Goal: Check status: Check status

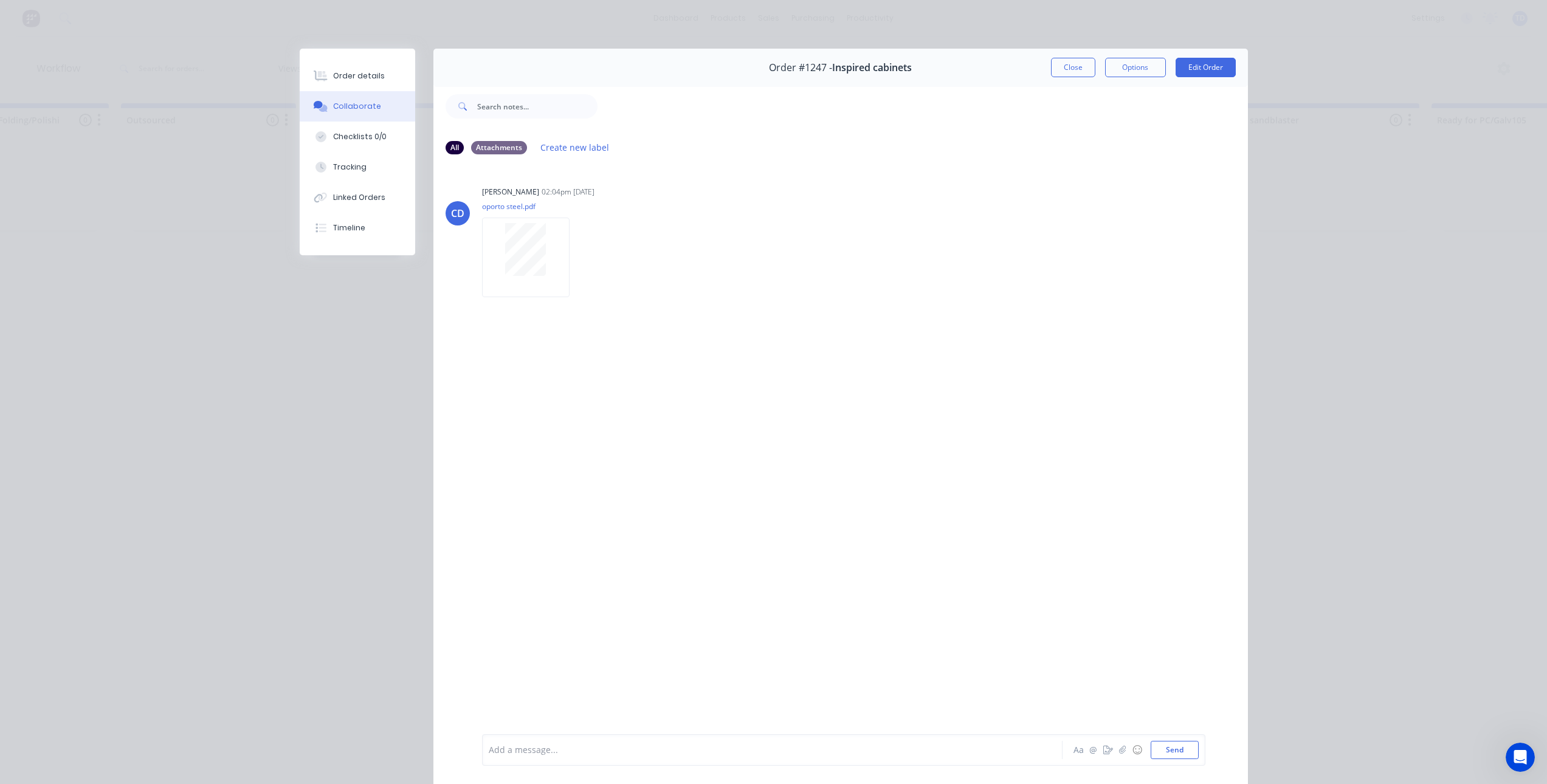
scroll to position [663, 0]
click at [1072, 65] on button "Close" at bounding box center [1073, 67] width 44 height 19
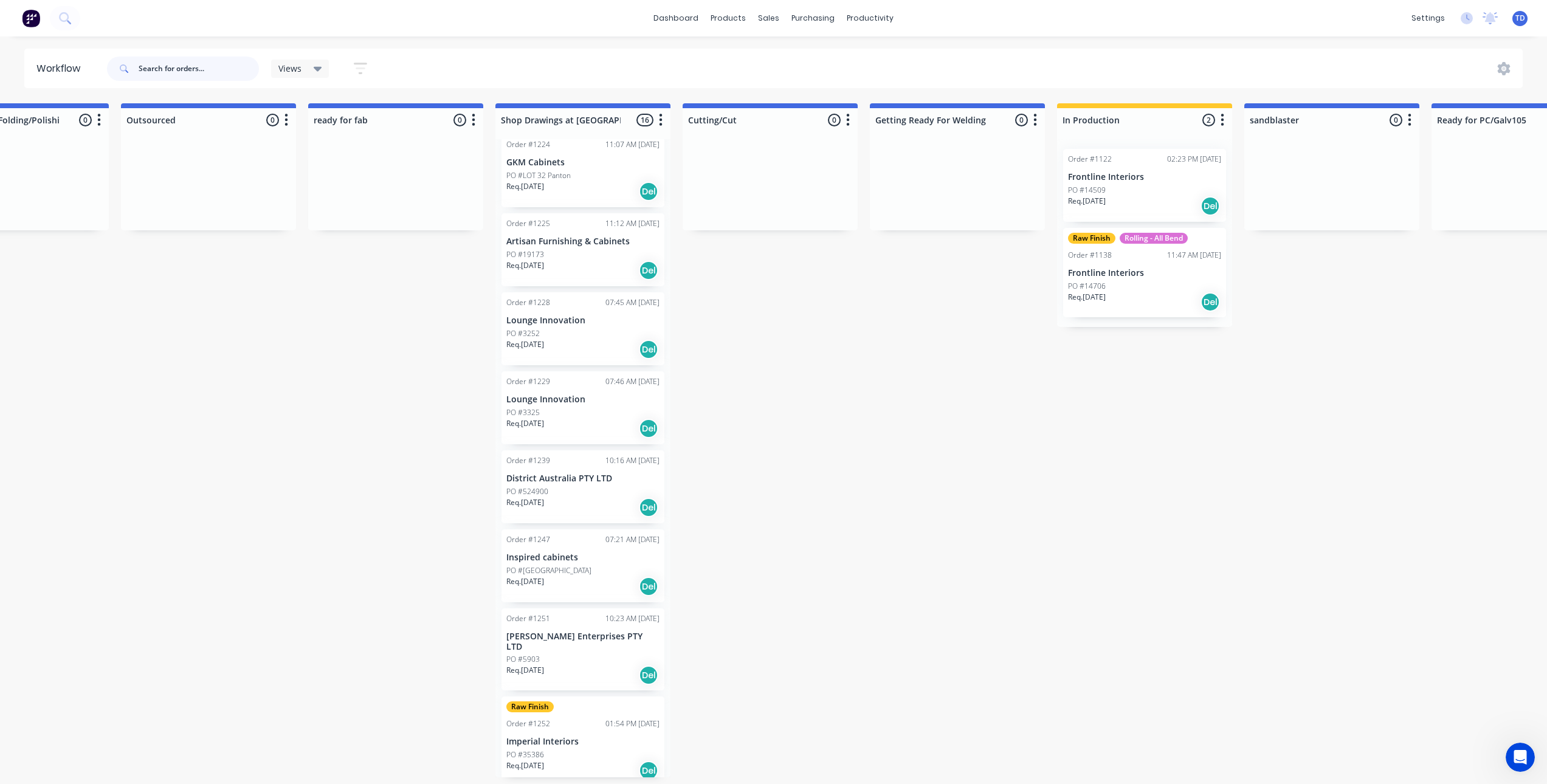
click at [164, 68] on input "text" at bounding box center [199, 68] width 120 height 24
click at [791, 61] on div "Sales Orders" at bounding box center [814, 61] width 50 height 11
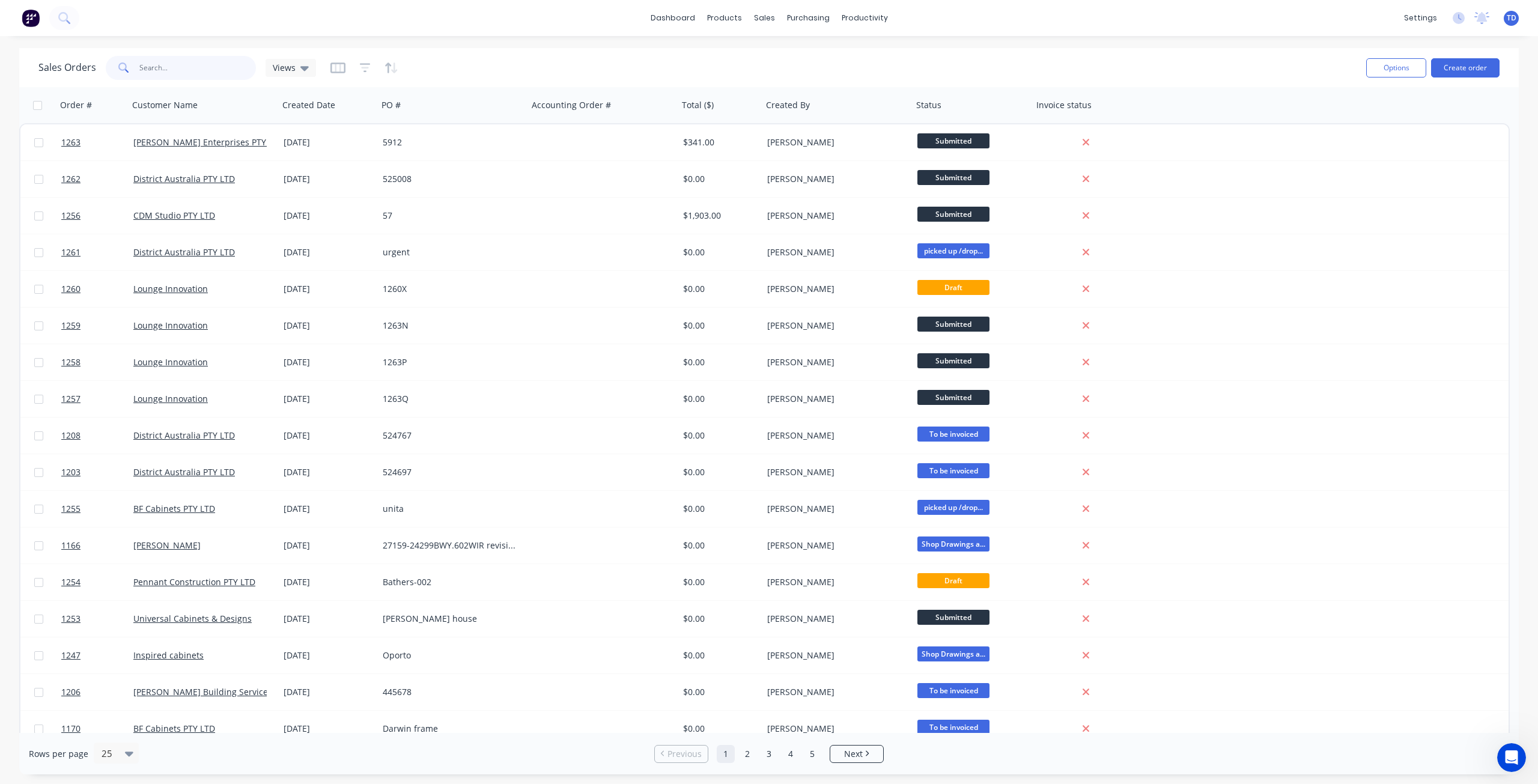
click at [178, 67] on input "text" at bounding box center [198, 68] width 117 height 24
click at [771, 80] on icon at bounding box center [768, 81] width 6 height 6
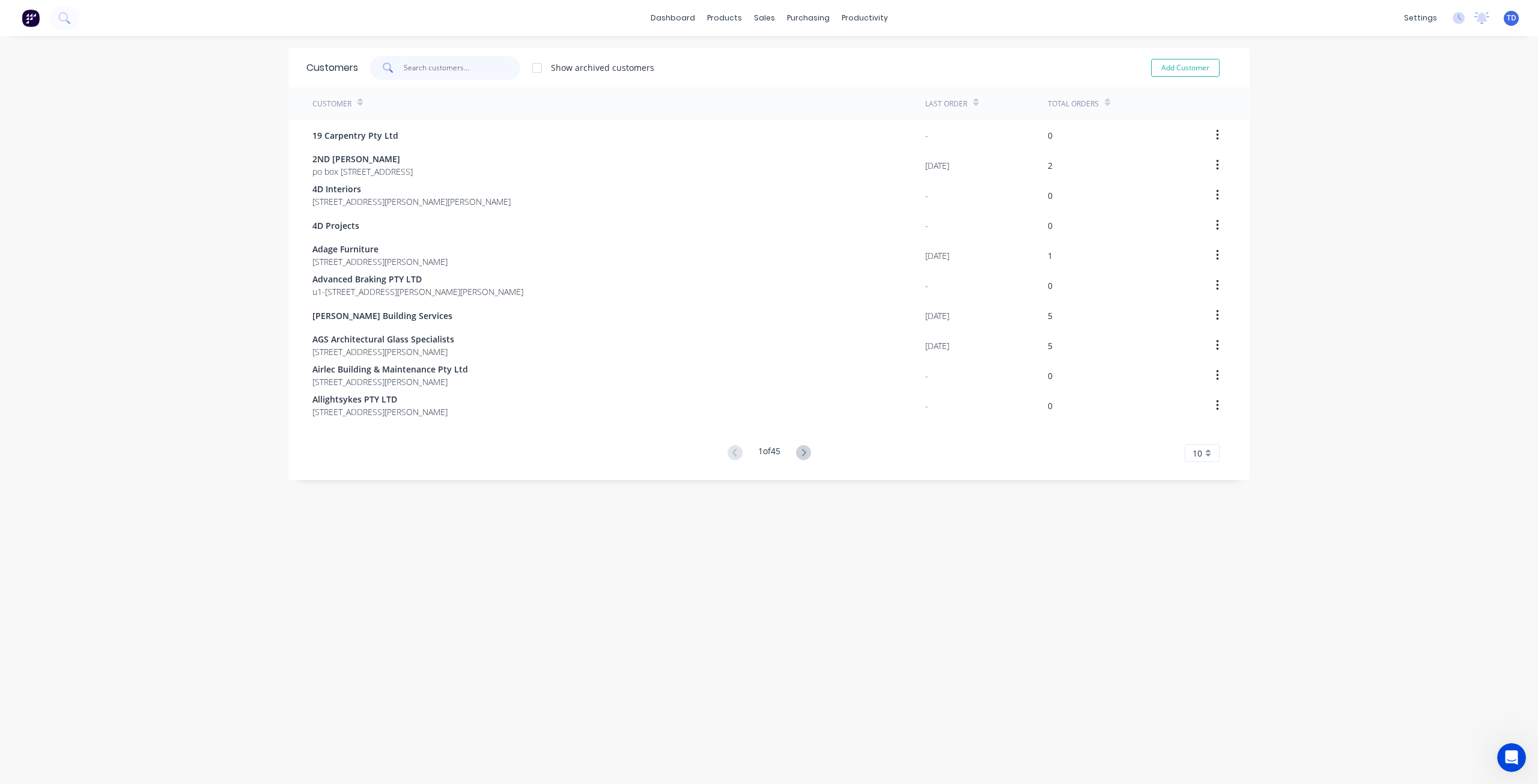
click at [425, 66] on input "text" at bounding box center [462, 68] width 117 height 24
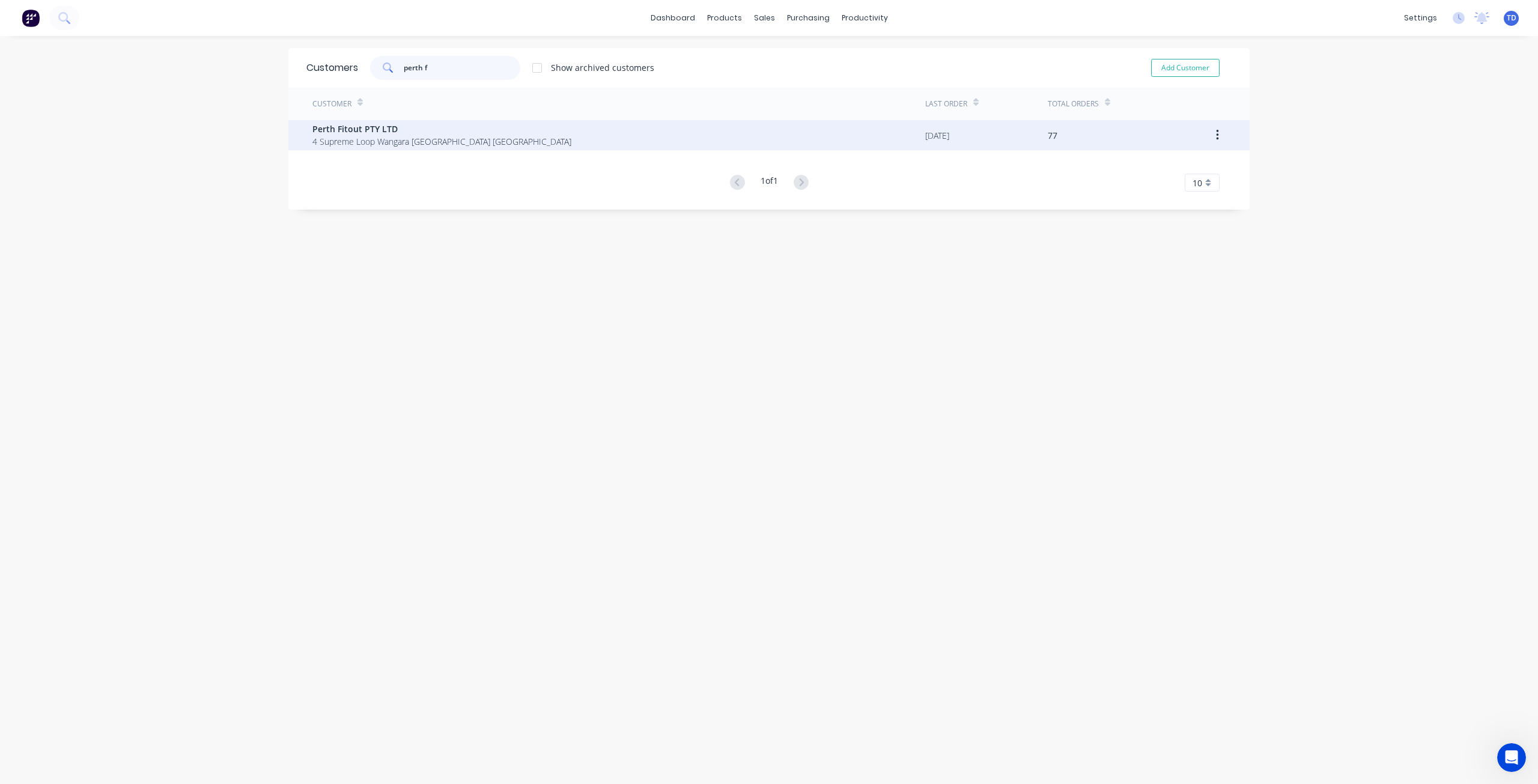
type input "perth f"
click at [382, 133] on span "Perth Fitout PTY LTD" at bounding box center [442, 129] width 259 height 13
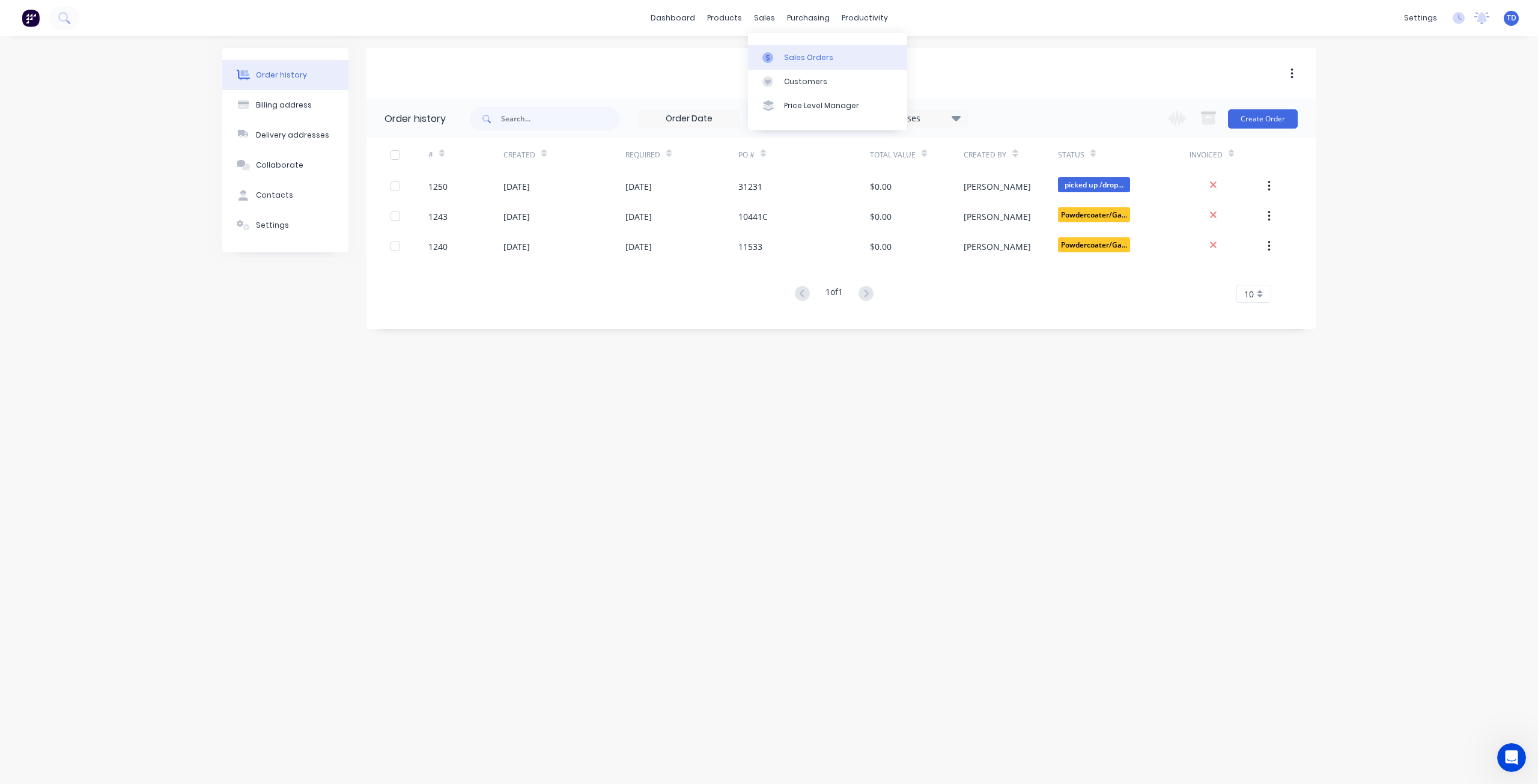
click at [791, 56] on div "Sales Orders" at bounding box center [809, 57] width 49 height 11
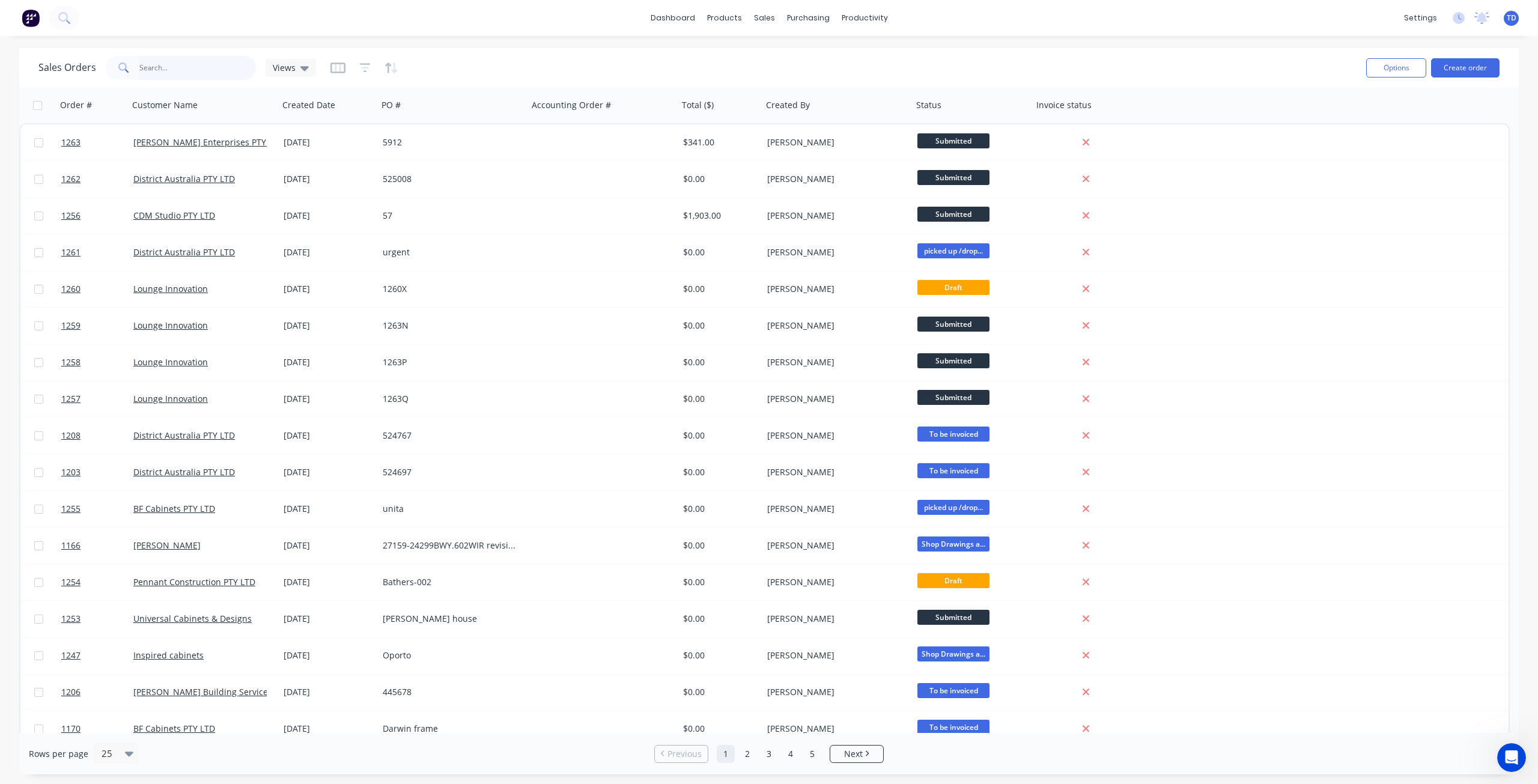
click at [173, 67] on input "text" at bounding box center [198, 68] width 117 height 24
click at [784, 85] on div "Customers" at bounding box center [806, 81] width 43 height 11
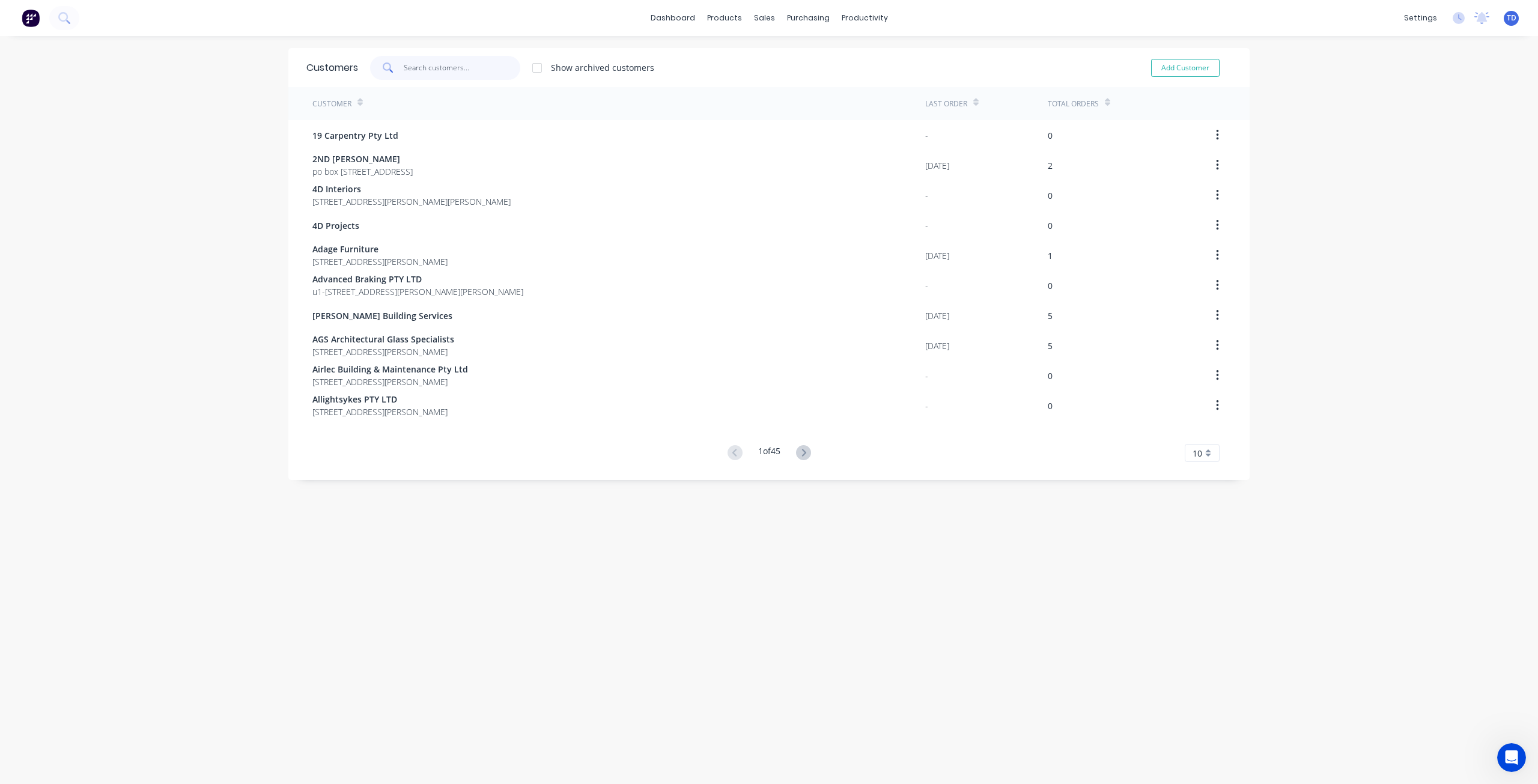
click at [455, 69] on input "text" at bounding box center [462, 68] width 117 height 24
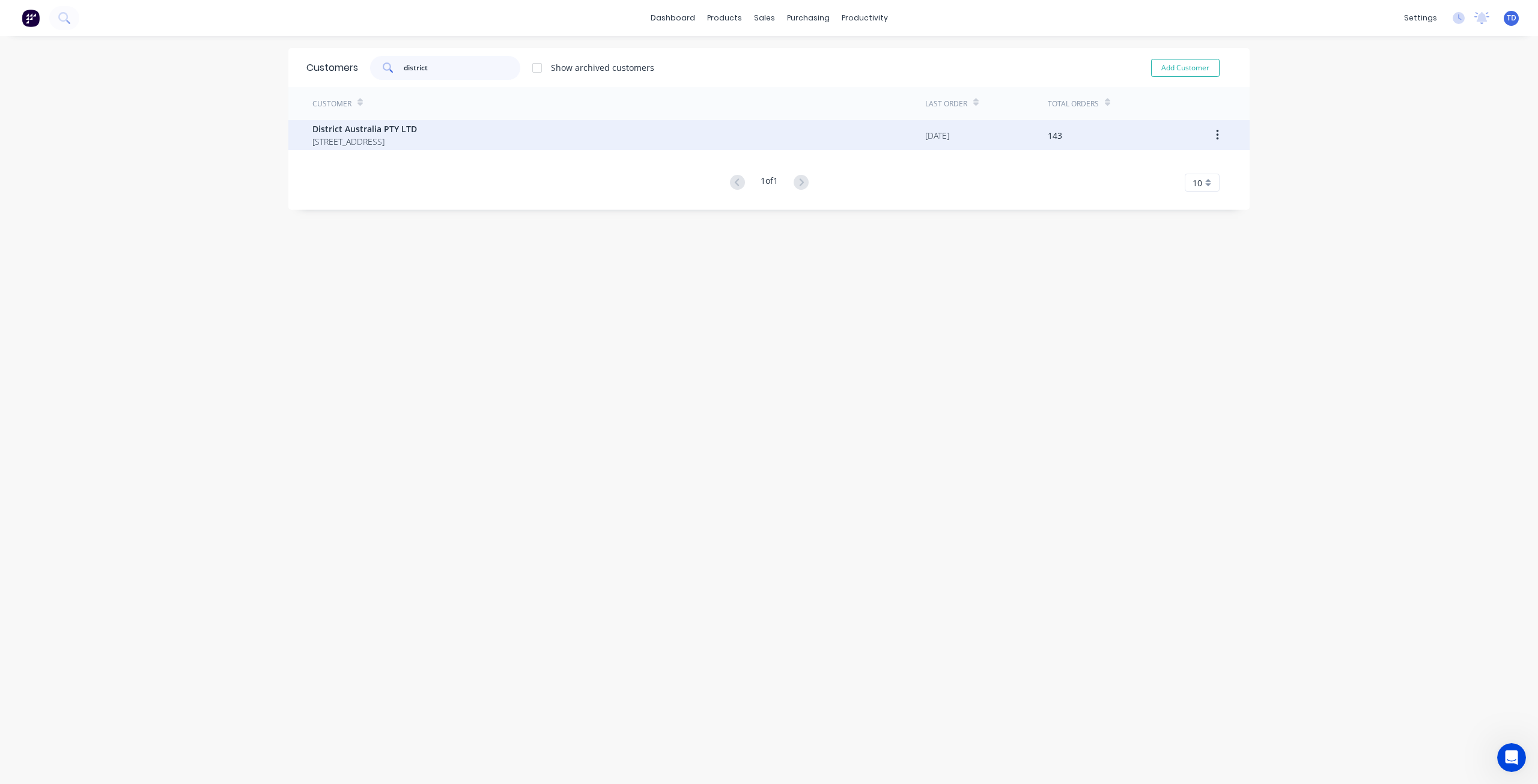
type input "district"
click at [401, 139] on span "[STREET_ADDRESS]" at bounding box center [364, 142] width 104 height 13
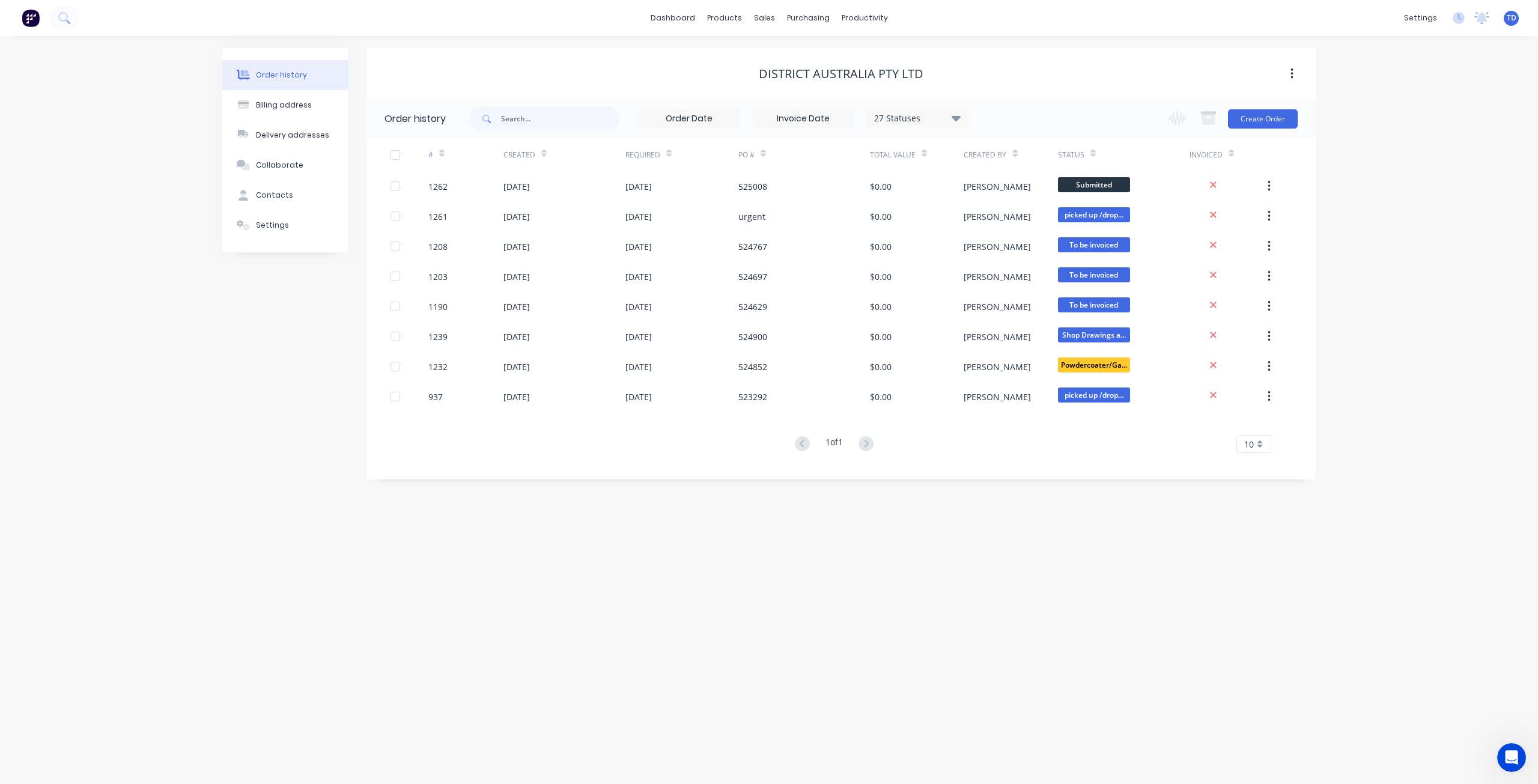
click at [950, 116] on div "27 Statuses" at bounding box center [918, 118] width 101 height 13
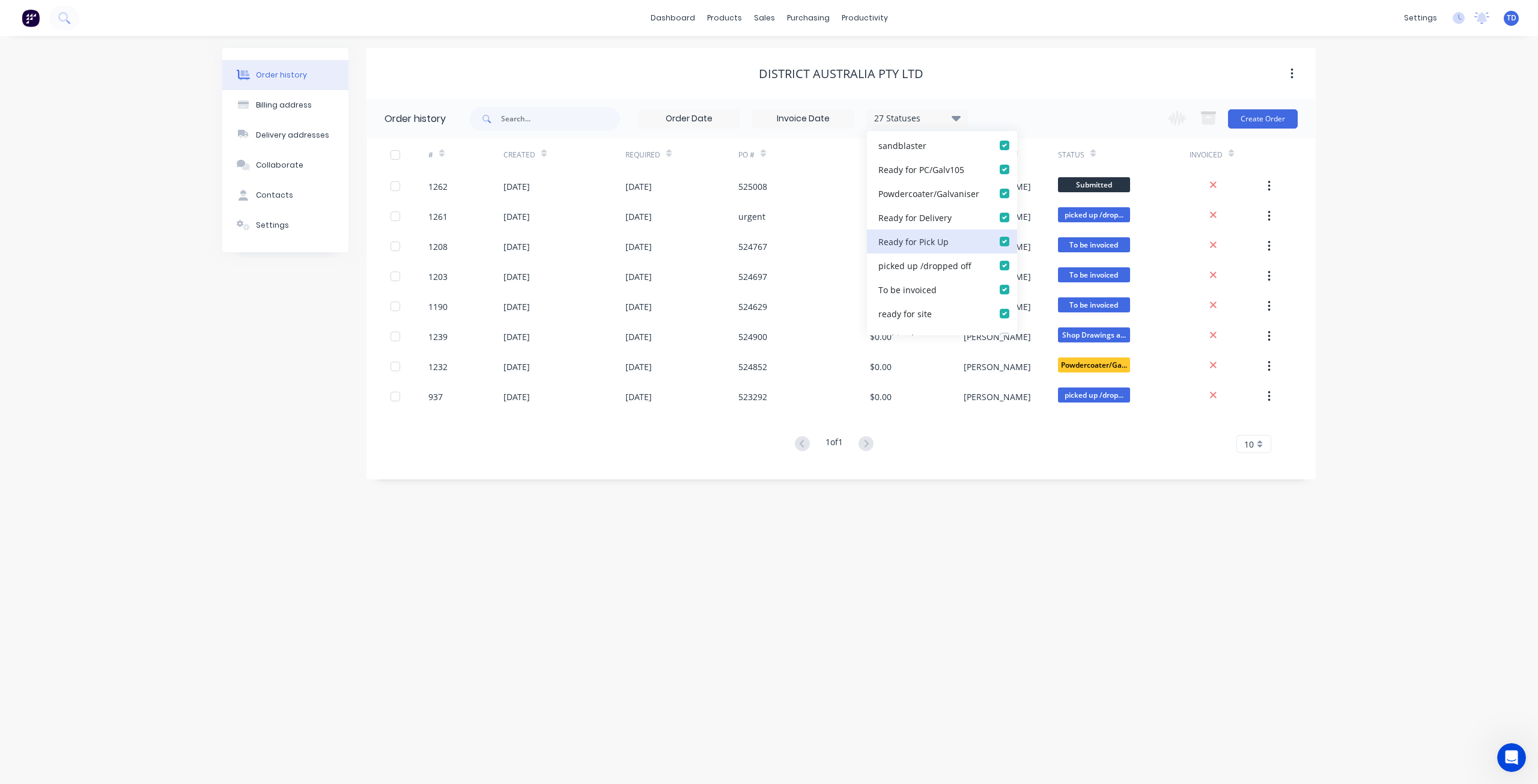
scroll to position [565, 0]
click at [1016, 317] on label at bounding box center [1016, 317] width 0 height 0
click at [1016, 327] on Up_checkbox_z3bplundefined "checkbox" at bounding box center [1021, 322] width 9 height 11
checkbox Up_checkbox_z3bplundefined "false"
click at [995, 306] on div "Delivered" at bounding box center [943, 299] width 150 height 24
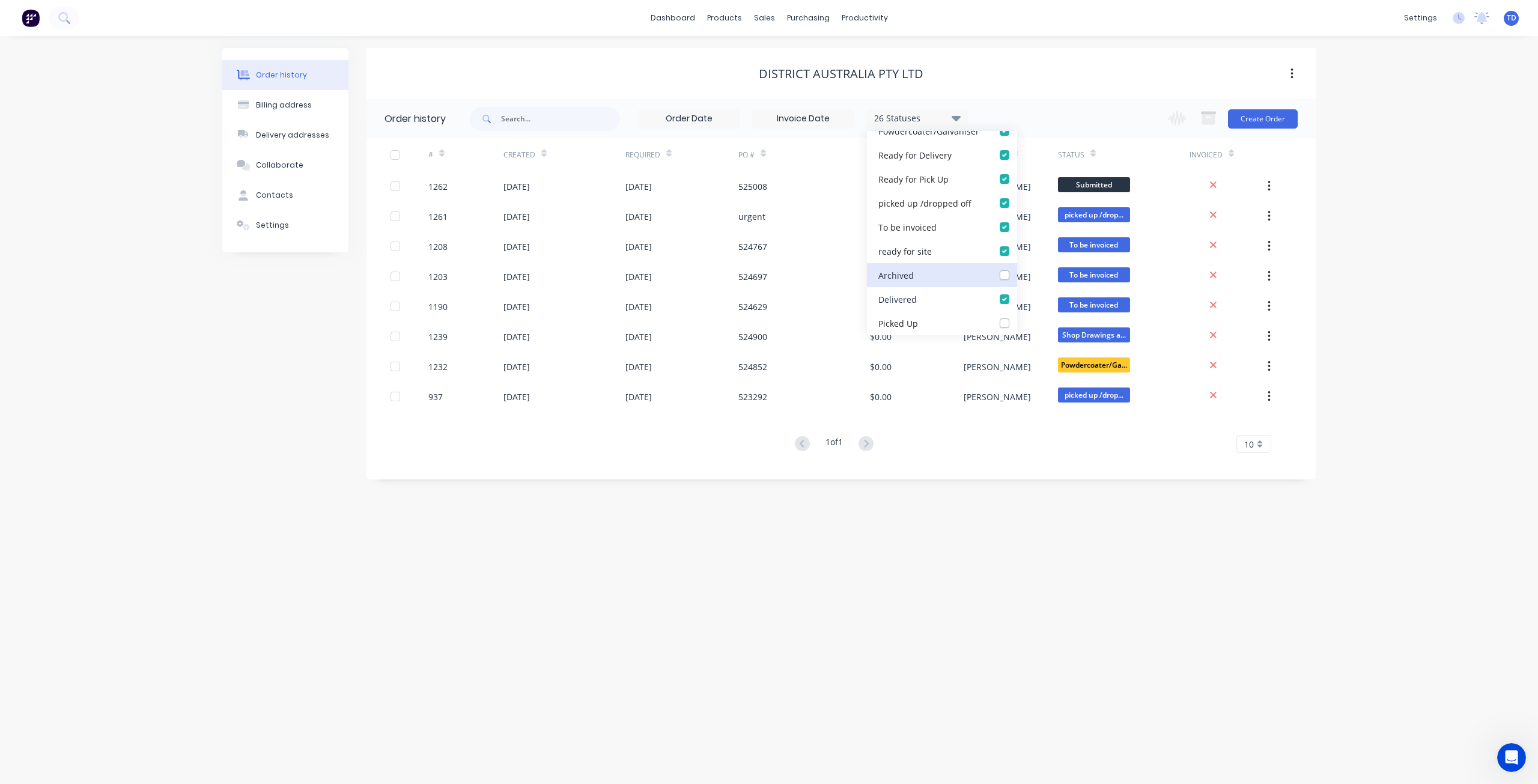
drag, startPoint x: 994, startPoint y: 298, endPoint x: 996, endPoint y: 284, distance: 14.1
click at [1016, 292] on label at bounding box center [1016, 292] width 0 height 0
click at [1016, 298] on input "checkbox" at bounding box center [1021, 298] width 9 height 11
checkbox input "false"
click at [1016, 196] on label at bounding box center [1016, 196] width 0 height 0
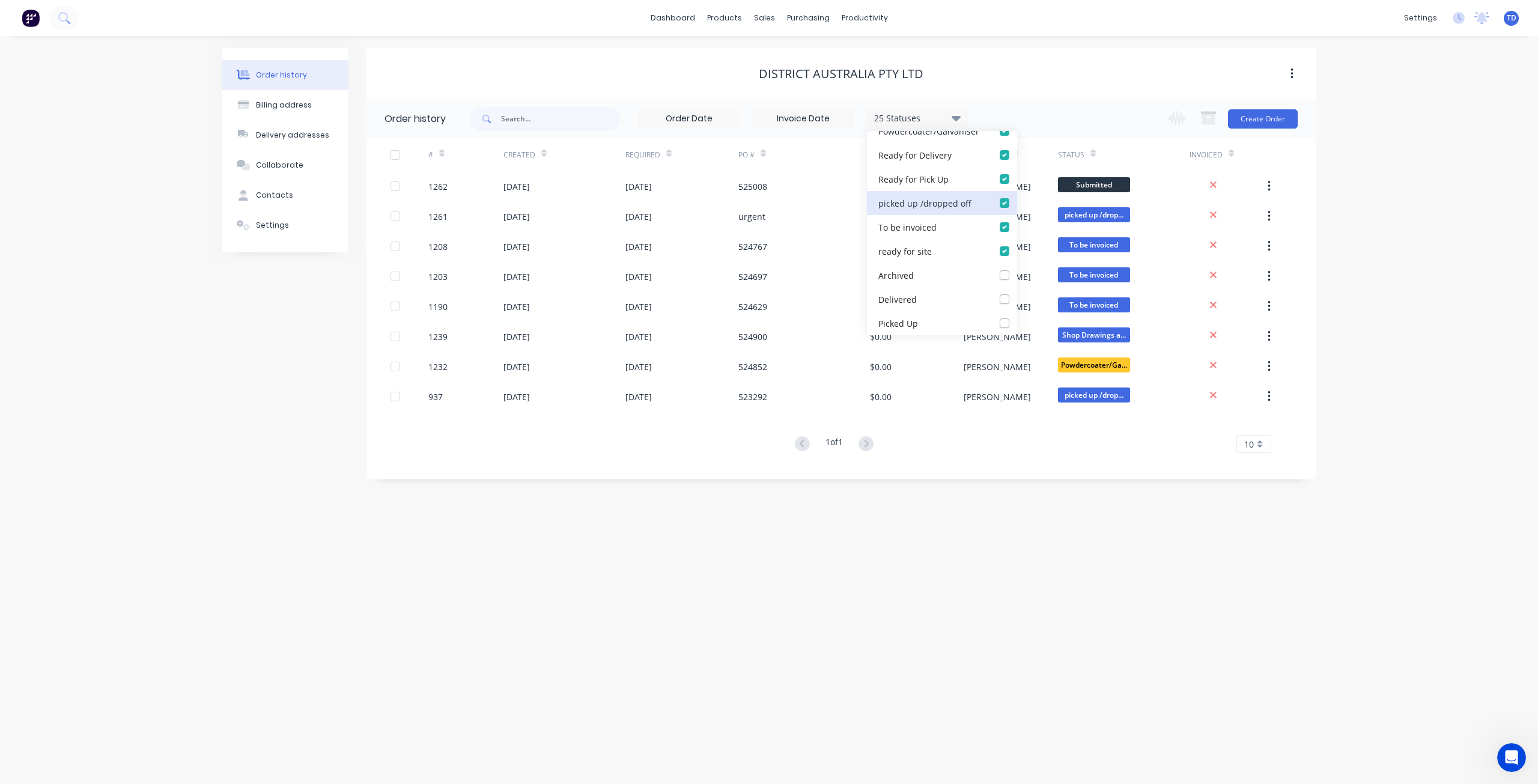
click at [1016, 202] on off_checkbox_f8d7d8b9-3596-46b4-a4ee-a06328a82f37undefined "checkbox" at bounding box center [1021, 202] width 9 height 11
checkbox off_checkbox_f8d7d8b9-3596-46b4-a4ee-a06328a82f37undefined "false"
click at [1016, 220] on label at bounding box center [1016, 220] width 0 height 0
click at [1016, 227] on invoiced_checkbox_2f2d19d9-c9ad-4502-ae64-bb7c5690f5daundefined "checkbox" at bounding box center [1021, 226] width 9 height 11
checkbox invoiced_checkbox_2f2d19d9-c9ad-4502-ae64-bb7c5690f5daundefined "false"
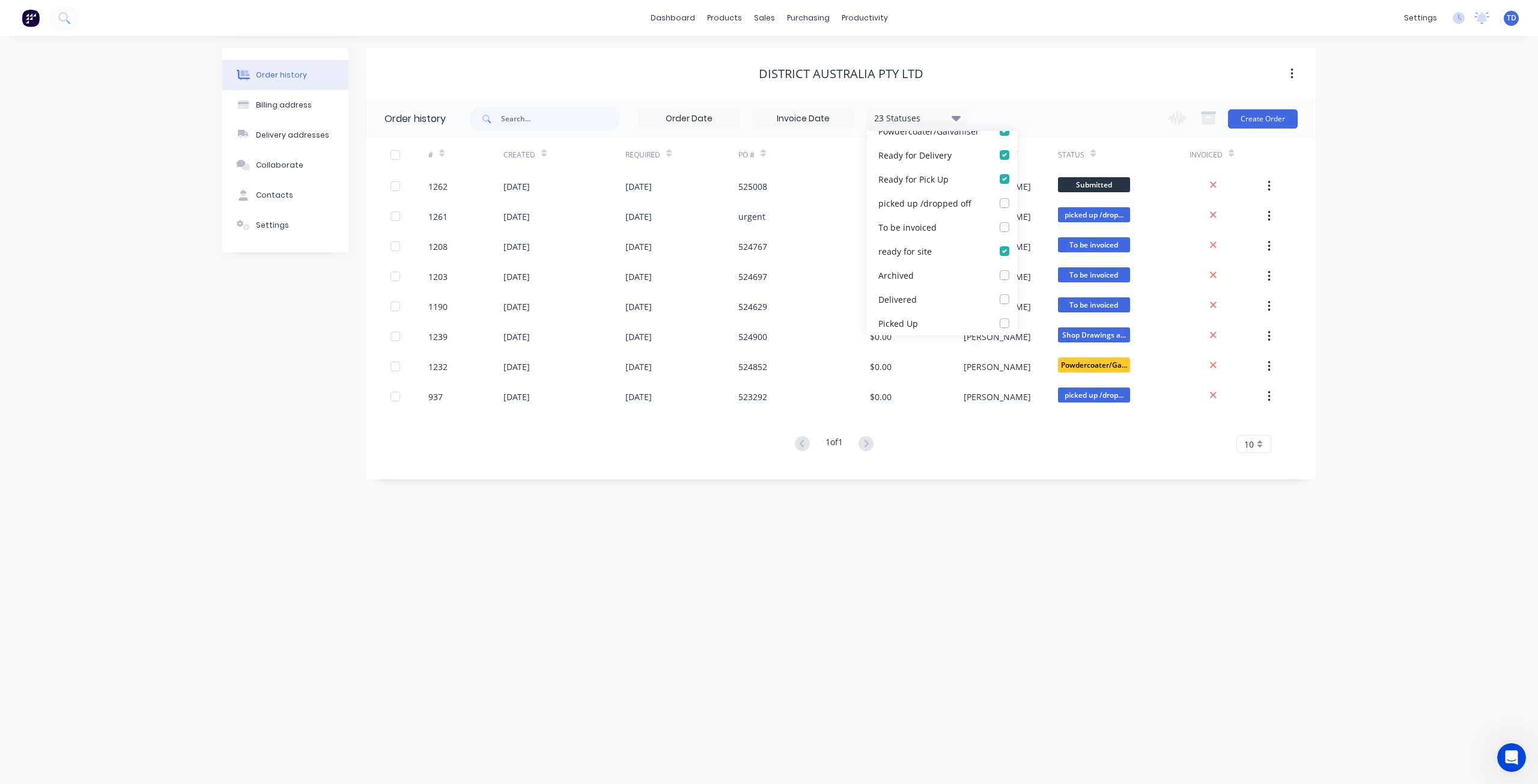
click at [1132, 69] on div "District Australia PTY LTD" at bounding box center [841, 74] width 949 height 15
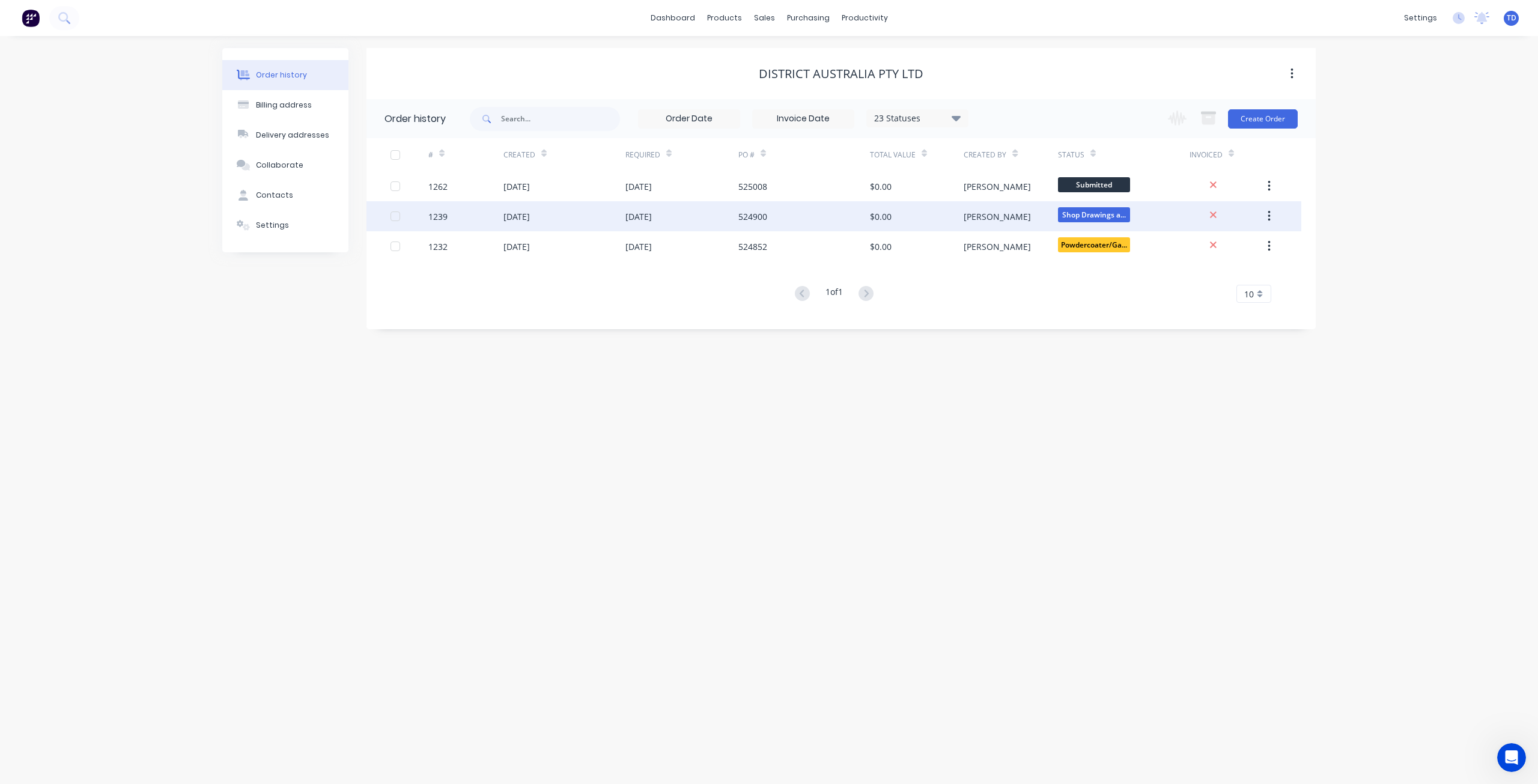
click at [628, 207] on div "[DATE]" at bounding box center [682, 216] width 113 height 30
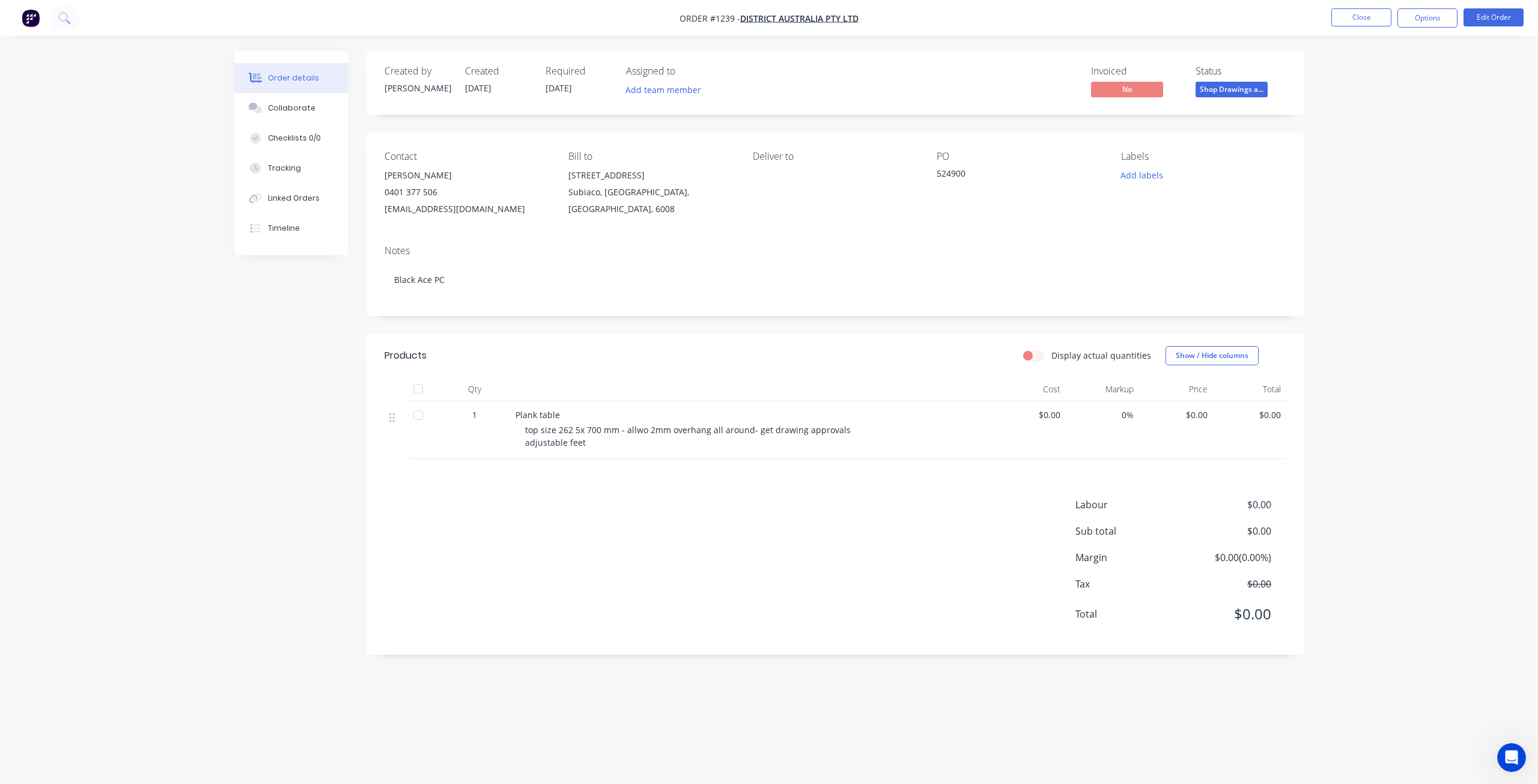
click at [198, 394] on div "Order details Collaborate Checklists 0/0 Tracking Linked Orders Timeline Order …" at bounding box center [769, 392] width 1538 height 784
click at [1352, 20] on button "Close" at bounding box center [1361, 17] width 60 height 18
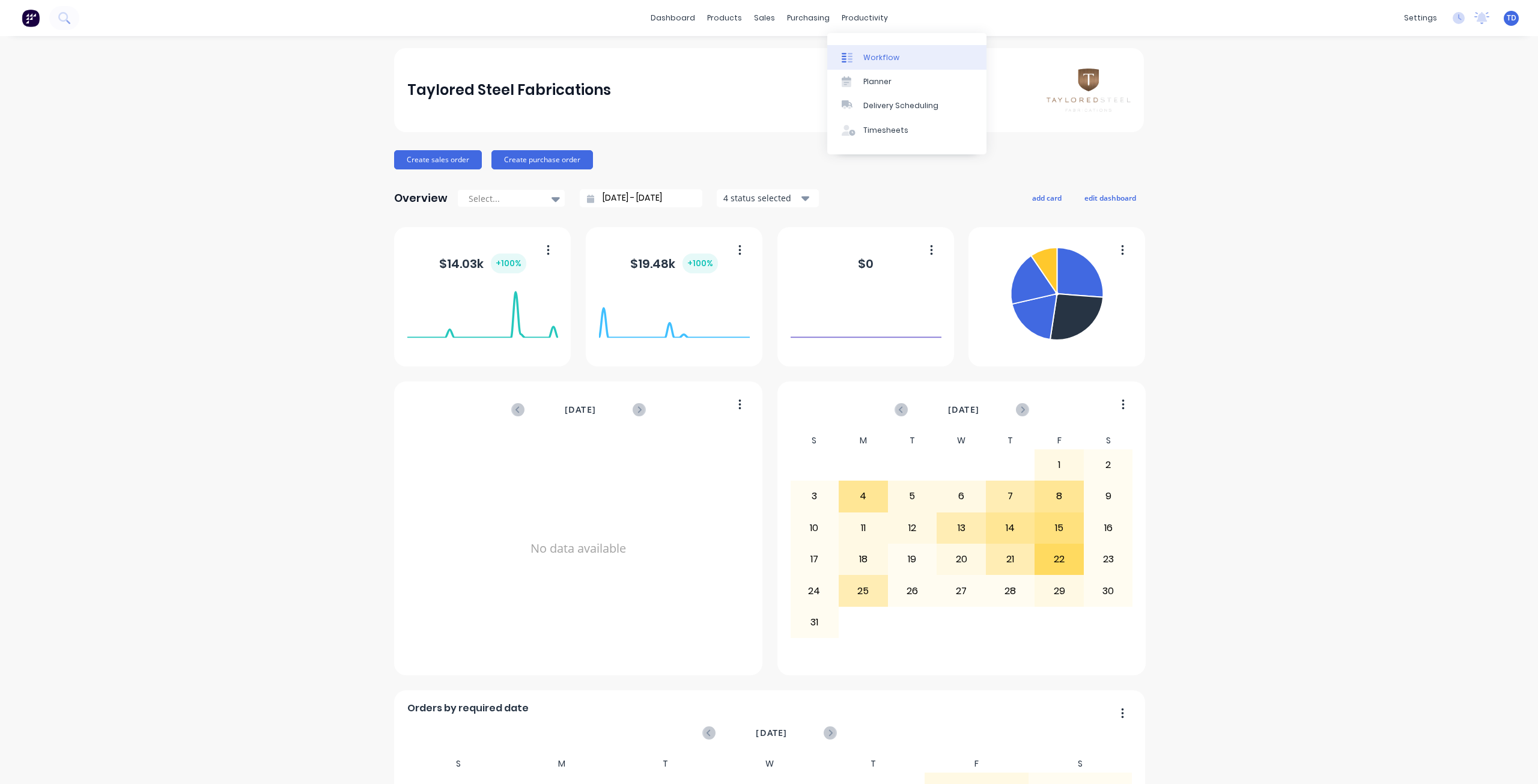
click at [874, 54] on div "Workflow" at bounding box center [881, 57] width 36 height 11
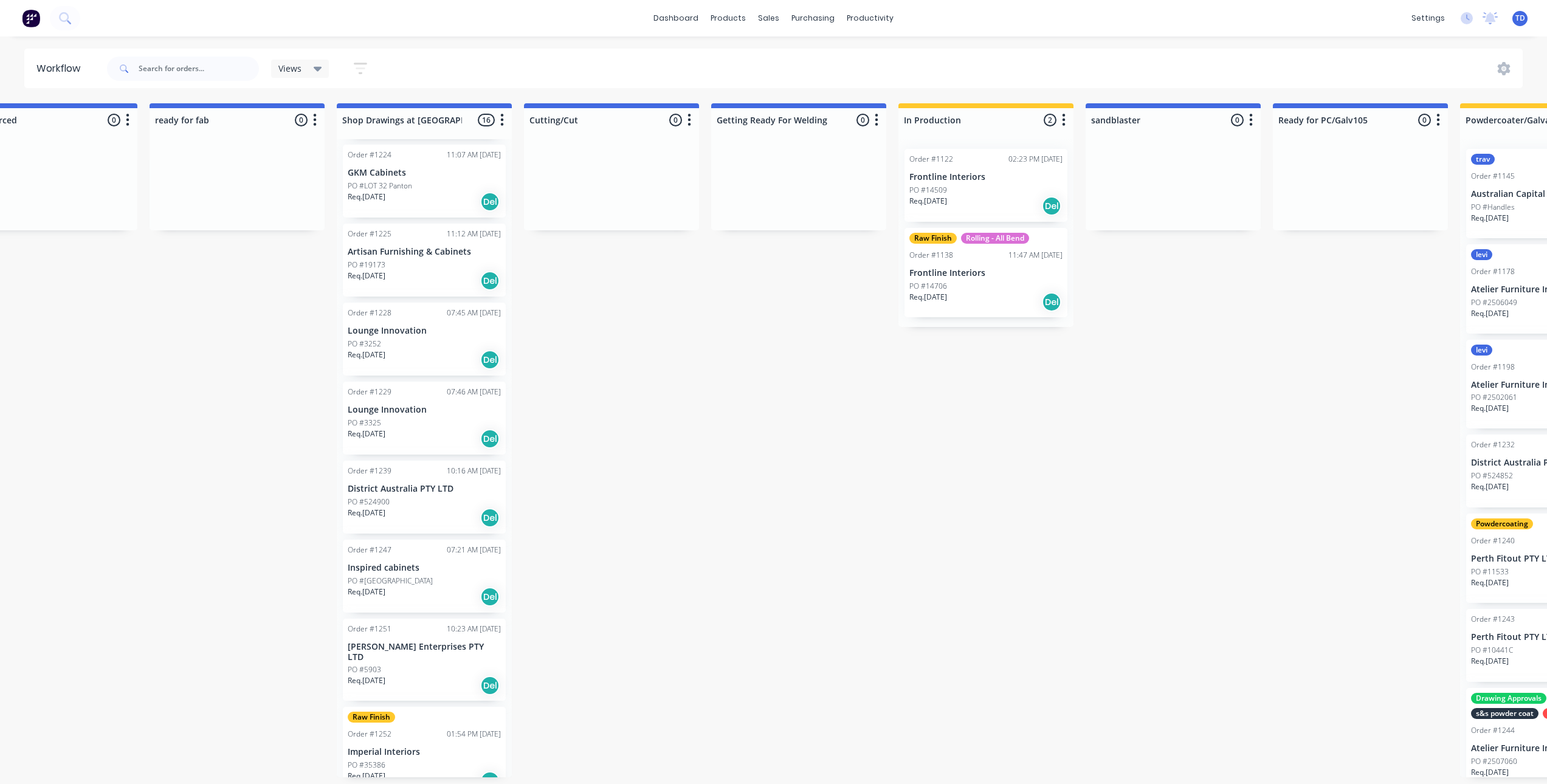
scroll to position [654, 0]
click at [426, 579] on div "PO #[GEOGRAPHIC_DATA]" at bounding box center [425, 580] width 153 height 11
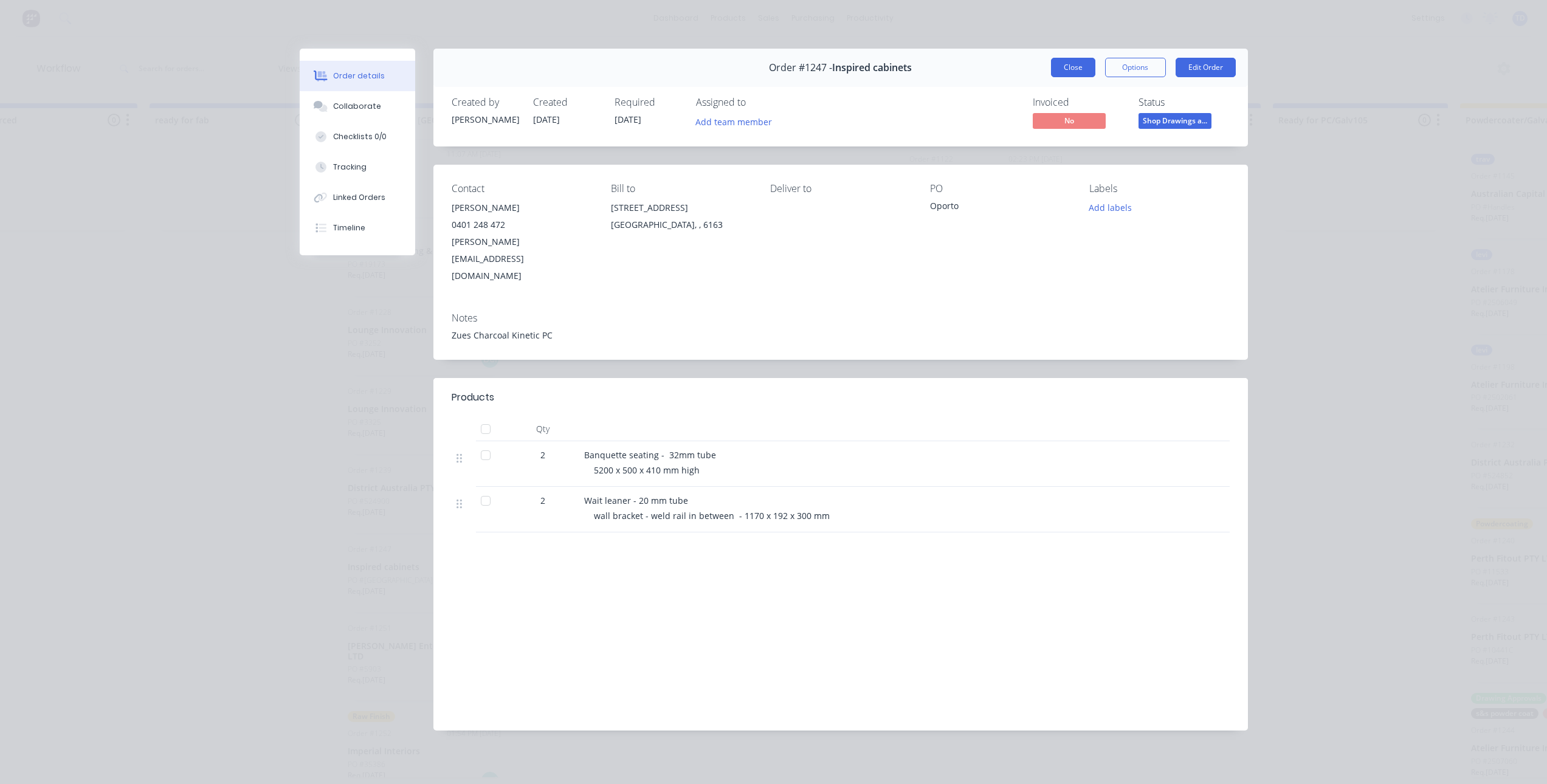
click at [1069, 71] on button "Close" at bounding box center [1073, 67] width 44 height 19
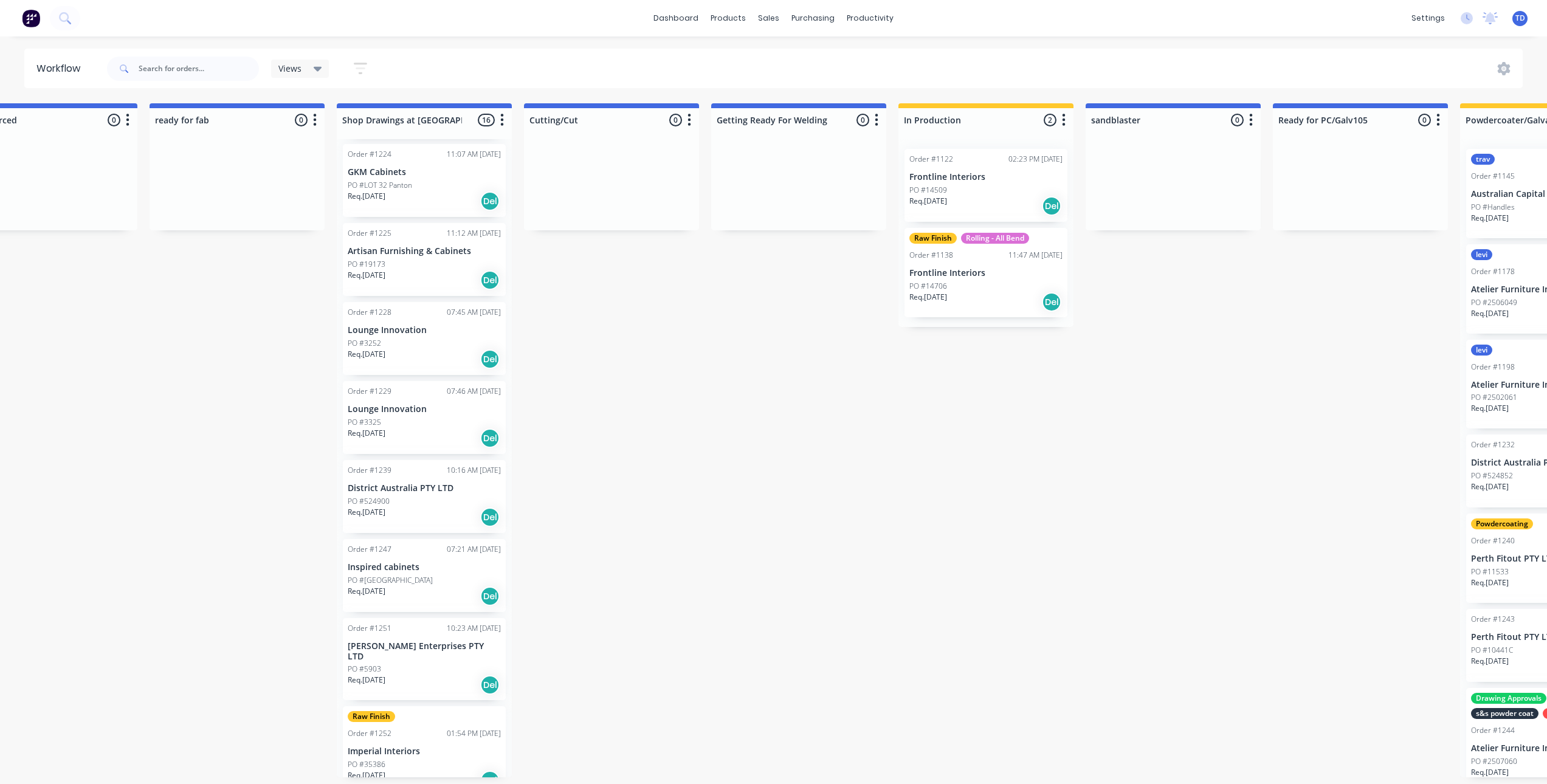
click at [418, 576] on div "Order #1166 08:46 AM 08/08/25 Zeel Kitchens PO #27159-24299BWY.602WIR revision …" at bounding box center [425, 459] width 175 height 638
click at [418, 576] on div "PO #[GEOGRAPHIC_DATA]" at bounding box center [425, 580] width 153 height 11
